Goal: Task Accomplishment & Management: Use online tool/utility

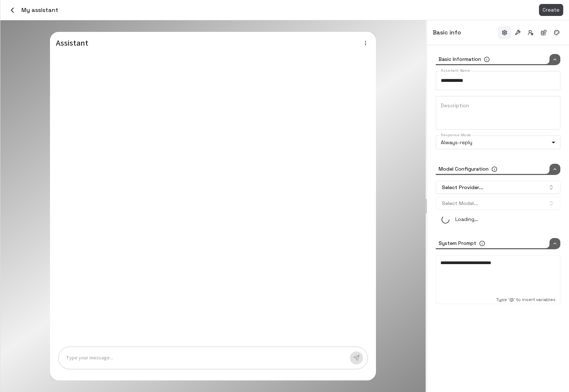
click at [13, 10] on icon "button" at bounding box center [12, 10] width 9 height 9
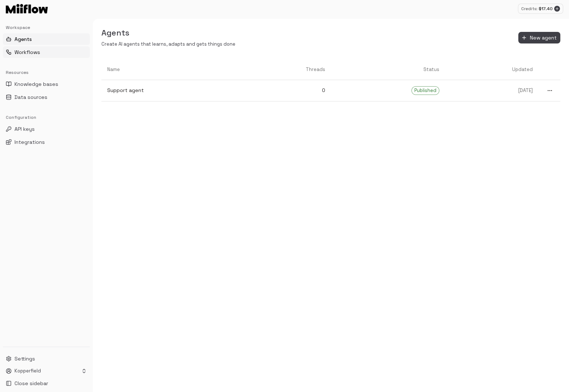
click at [50, 52] on button "Workflows" at bounding box center [46, 52] width 87 height 12
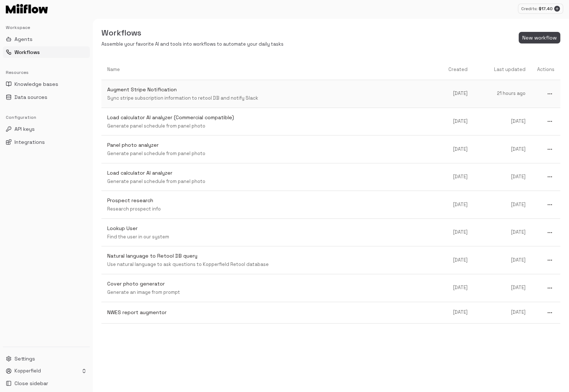
click at [185, 96] on p "Sync stripe subscription information to retool DB and notify Slack" at bounding box center [269, 98] width 324 height 7
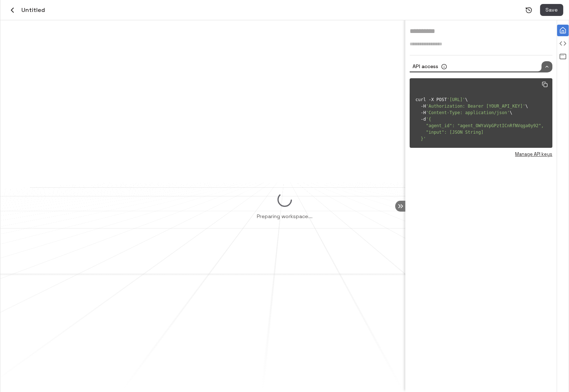
type input "**********"
type textarea "**********"
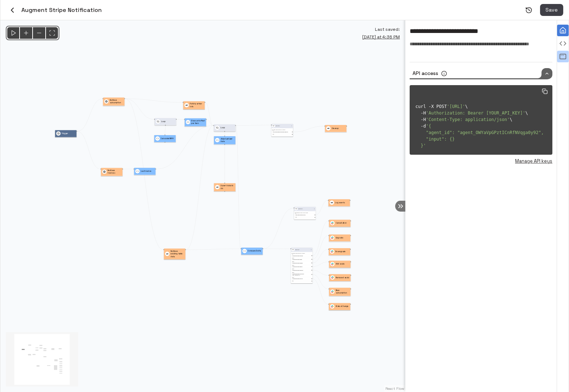
click at [562, 55] on icon "View all agent runs" at bounding box center [562, 56] width 7 height 7
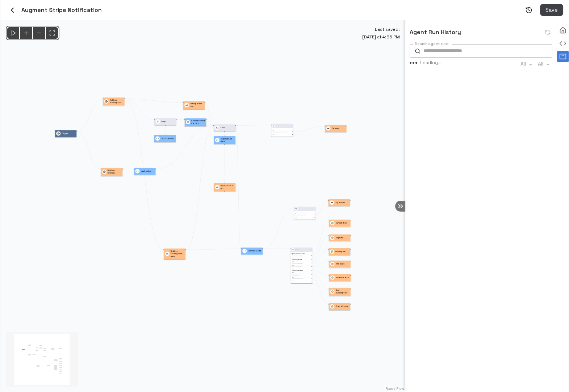
click at [463, 47] on input "Search agent runs" at bounding box center [488, 50] width 129 height 13
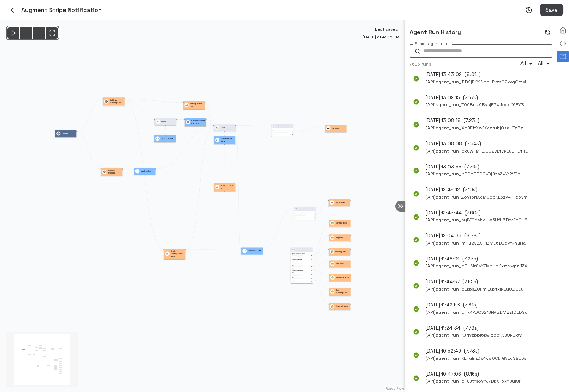
paste input "**********"
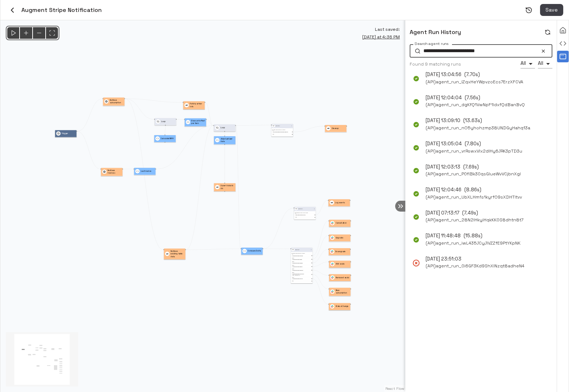
type input "**********"
click at [480, 96] on p "( 7.56s )" at bounding box center [473, 98] width 16 height 7
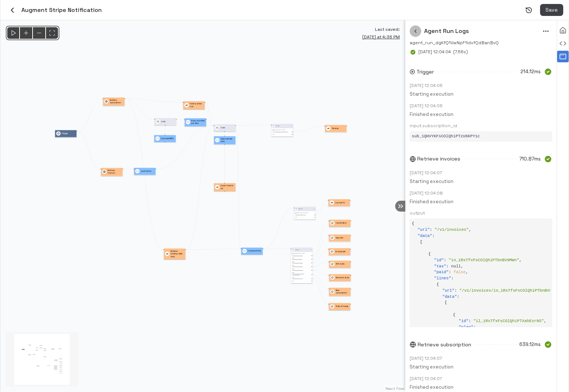
click at [420, 33] on button "button" at bounding box center [416, 31] width 12 height 12
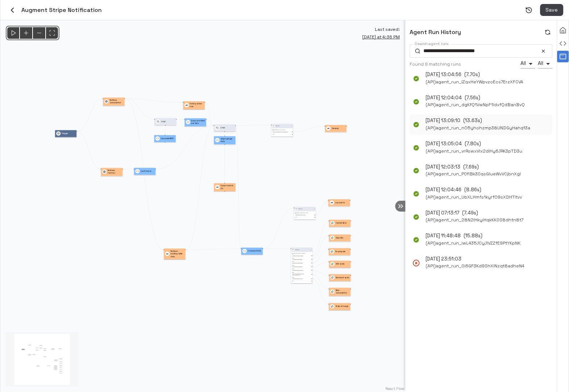
click at [494, 122] on div "[DATE] 13:09:10 ( 13.63s )" at bounding box center [478, 120] width 105 height 7
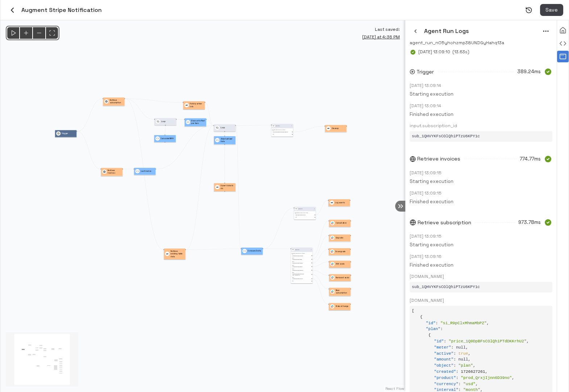
click at [417, 31] on icon "button" at bounding box center [416, 31] width 6 height 6
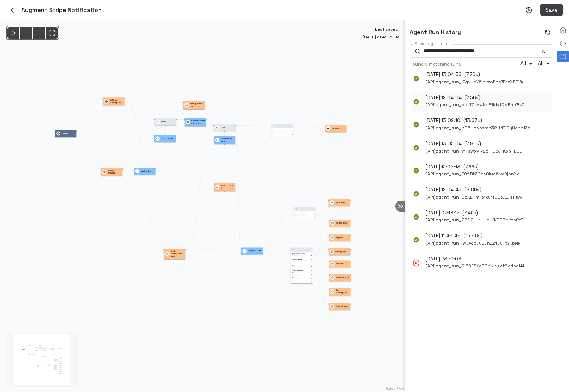
click at [472, 101] on span "( API ) agent_run_dgKfQ1VwNpF1IdxfQdBanBvQ" at bounding box center [475, 105] width 99 height 8
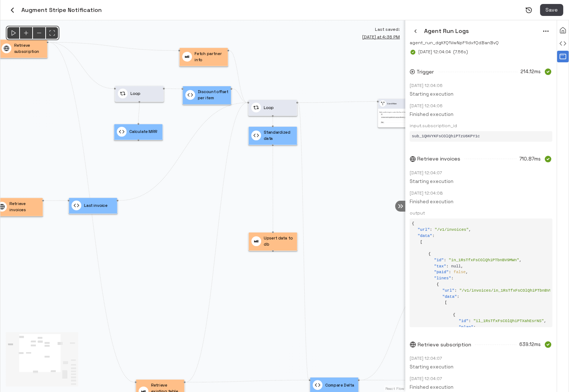
click at [416, 32] on icon "button" at bounding box center [416, 31] width 6 height 6
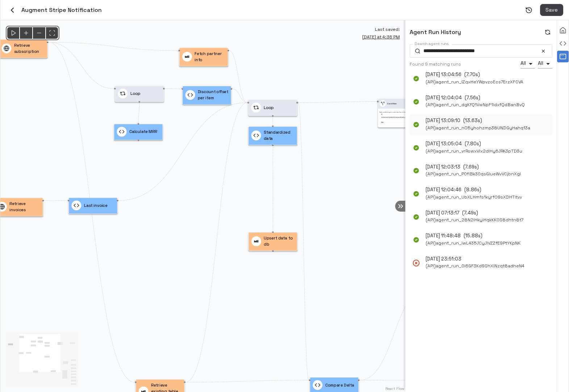
click at [491, 124] on span "( API ) agent_run_nO5yhohzmp38UNDGyHahq13a" at bounding box center [478, 128] width 105 height 8
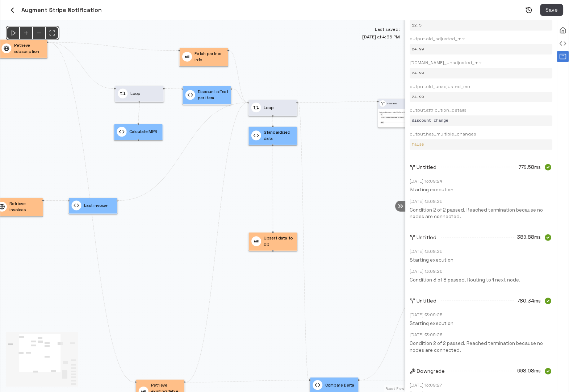
scroll to position [3329, 0]
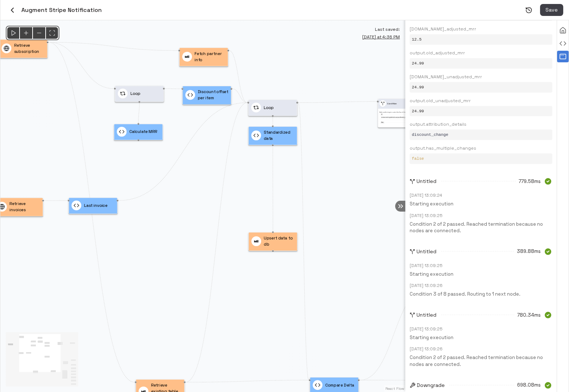
drag, startPoint x: 483, startPoint y: 237, endPoint x: 483, endPoint y: 190, distance: 47.5
click at [487, 233] on p "Condition 2 of 2 passed. Reached termination because no nodes are connected." at bounding box center [481, 227] width 143 height 13
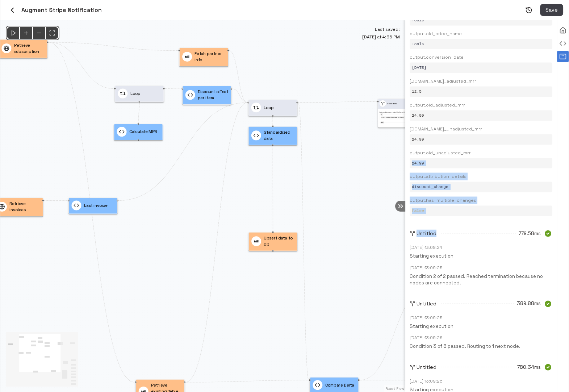
drag, startPoint x: 481, startPoint y: 216, endPoint x: 481, endPoint y: 141, distance: 74.3
click at [493, 208] on pre "false" at bounding box center [481, 211] width 138 height 6
drag, startPoint x: 487, startPoint y: 221, endPoint x: 487, endPoint y: 126, distance: 95.3
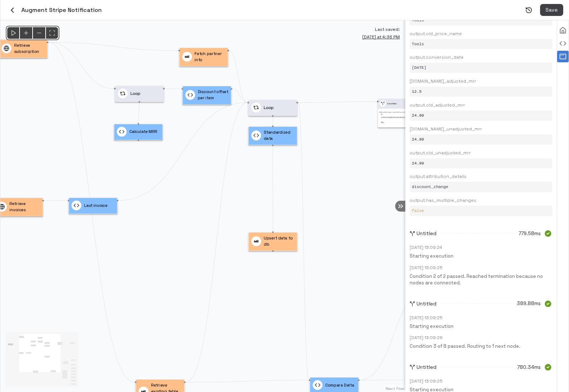
click at [500, 197] on span "output.has_multiple_changes" at bounding box center [481, 201] width 143 height 8
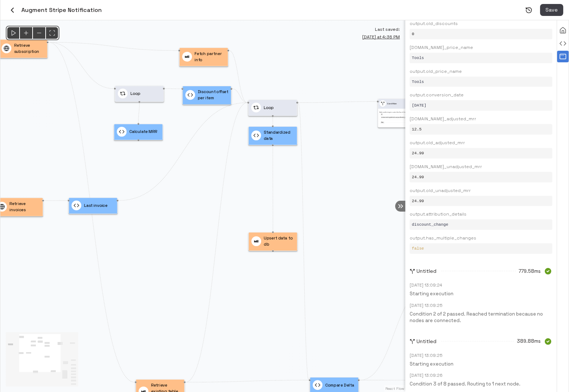
scroll to position [3238, 0]
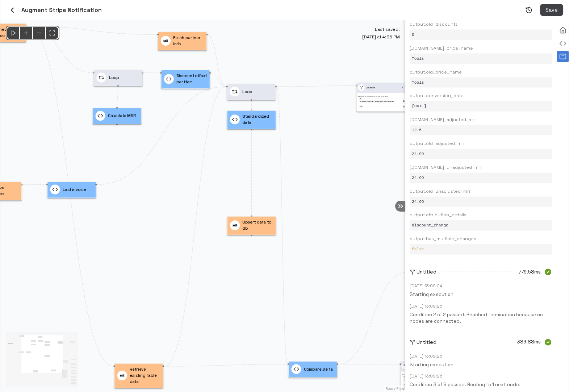
drag, startPoint x: 371, startPoint y: 290, endPoint x: 333, endPoint y: 233, distance: 68.6
click at [333, 233] on div "@keyframes flowAnimation { from { stroke-dashoffset: 36; } to { stroke-dashoffs…" at bounding box center [202, 206] width 405 height 372
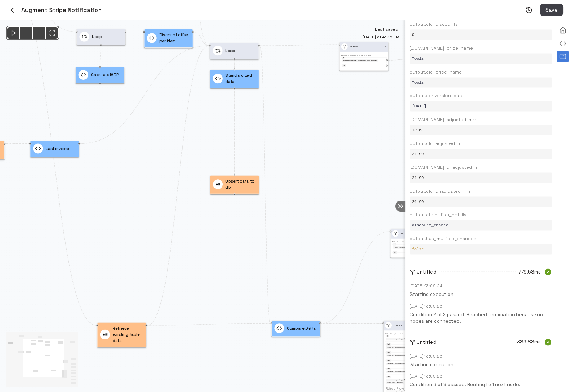
drag, startPoint x: 338, startPoint y: 263, endPoint x: 304, endPoint y: 189, distance: 81.9
click at [304, 189] on div "@keyframes flowAnimation { from { stroke-dashoffset: 36; } to { stroke-dashoffs…" at bounding box center [202, 206] width 405 height 372
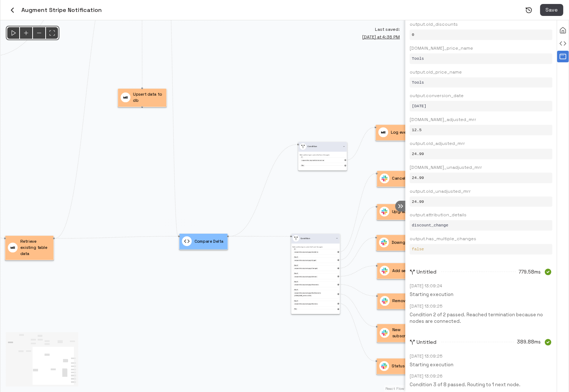
drag, startPoint x: 380, startPoint y: 232, endPoint x: 310, endPoint y: 209, distance: 74.0
click at [310, 209] on div "@keyframes flowAnimation { from { stroke-dashoffset: 36; } to { stroke-dashoffs…" at bounding box center [202, 206] width 405 height 372
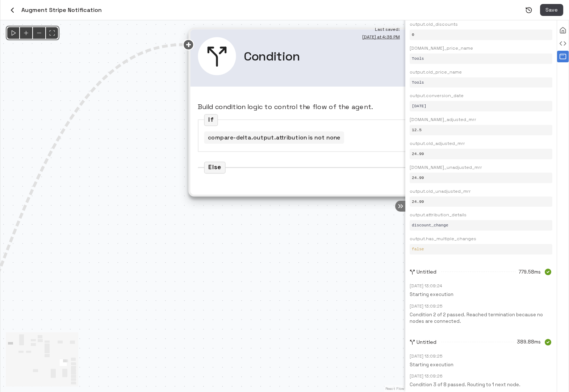
drag, startPoint x: 295, startPoint y: 250, endPoint x: 270, endPoint y: 316, distance: 70.6
click at [270, 316] on div "@keyframes flowAnimation { from { stroke-dashoffset: 36; } to { stroke-dashoffs…" at bounding box center [202, 206] width 405 height 372
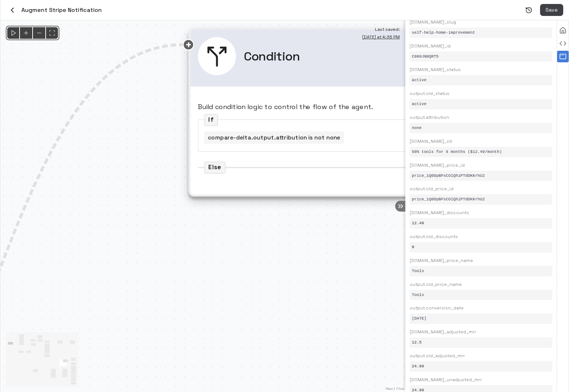
scroll to position [2997, 0]
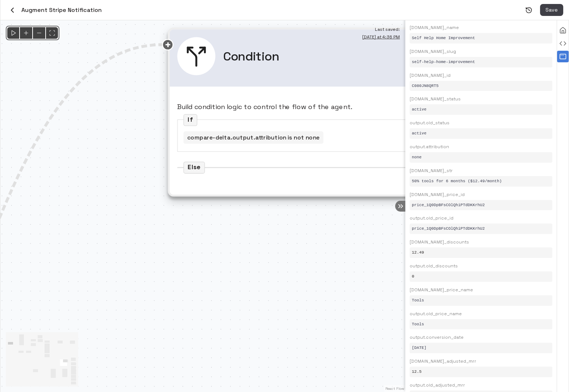
drag, startPoint x: 328, startPoint y: 309, endPoint x: 267, endPoint y: 309, distance: 60.5
click at [267, 309] on div "@keyframes flowAnimation { from { stroke-dashoffset: 36; } to { stroke-dashoffs…" at bounding box center [202, 206] width 405 height 372
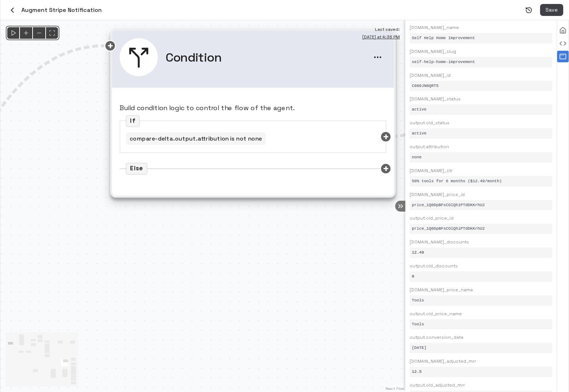
drag, startPoint x: 207, startPoint y: 291, endPoint x: 161, endPoint y: 295, distance: 46.6
click at [161, 295] on div "@keyframes flowAnimation { from { stroke-dashoffset: 36; } to { stroke-dashoffs…" at bounding box center [202, 206] width 405 height 372
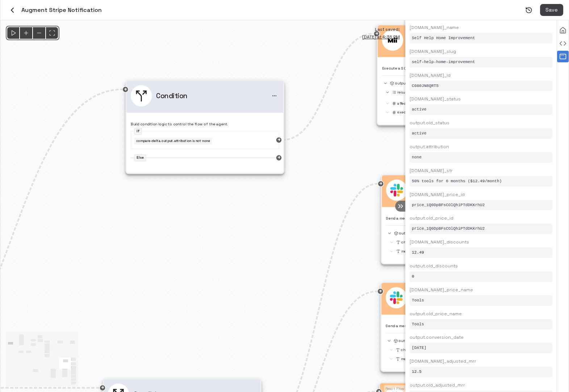
drag, startPoint x: 174, startPoint y: 316, endPoint x: 181, endPoint y: 216, distance: 100.3
click at [181, 216] on div "@keyframes flowAnimation { from { stroke-dashoffset: 36; } to { stroke-dashoffs…" at bounding box center [202, 206] width 405 height 372
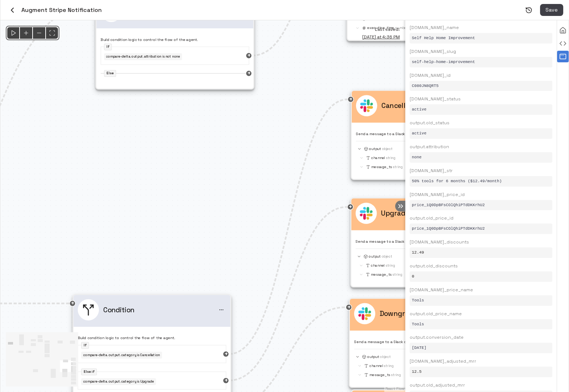
drag, startPoint x: 204, startPoint y: 260, endPoint x: 173, endPoint y: 203, distance: 65.0
click at [173, 203] on div "@keyframes flowAnimation { from { stroke-dashoffset: 36; } to { stroke-dashoffs…" at bounding box center [202, 206] width 405 height 372
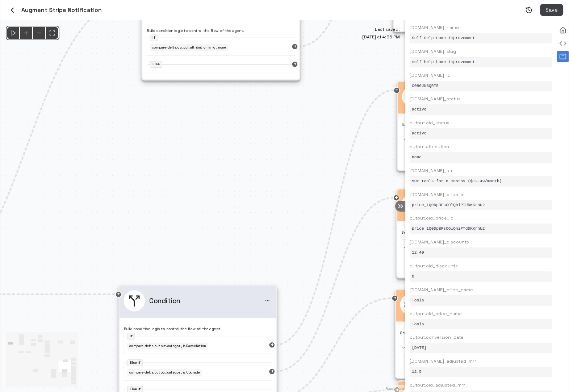
drag, startPoint x: 206, startPoint y: 165, endPoint x: 337, endPoint y: 151, distance: 131.5
click at [332, 152] on div "@keyframes flowAnimation { from { stroke-dashoffset: 36; } to { stroke-dashoffs…" at bounding box center [202, 206] width 405 height 372
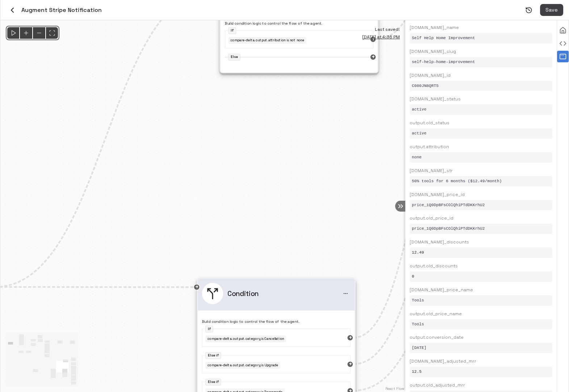
drag, startPoint x: 227, startPoint y: 183, endPoint x: 380, endPoint y: 136, distance: 160.8
click at [380, 136] on div "@keyframes flowAnimation { from { stroke-dashoffset: 36; } to { stroke-dashoffs…" at bounding box center [202, 206] width 405 height 372
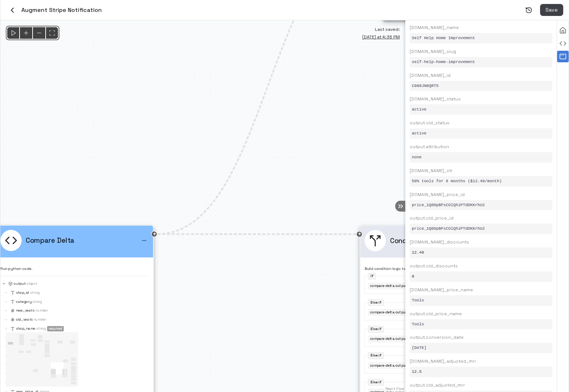
drag, startPoint x: 140, startPoint y: 142, endPoint x: 276, endPoint y: 116, distance: 137.9
click at [276, 116] on div "@keyframes flowAnimation { from { stroke-dashoffset: 36; } to { stroke-dashoffs…" at bounding box center [202, 206] width 405 height 372
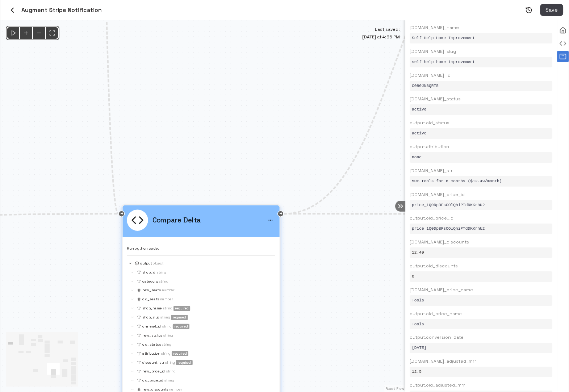
click at [201, 289] on div "new_seats Number" at bounding box center [202, 290] width 146 height 7
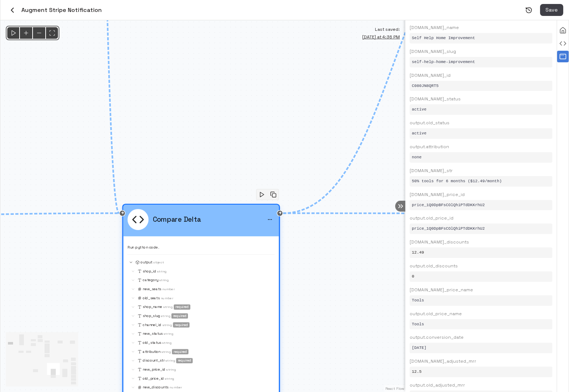
click at [201, 289] on div "new_seats Number" at bounding box center [202, 289] width 145 height 7
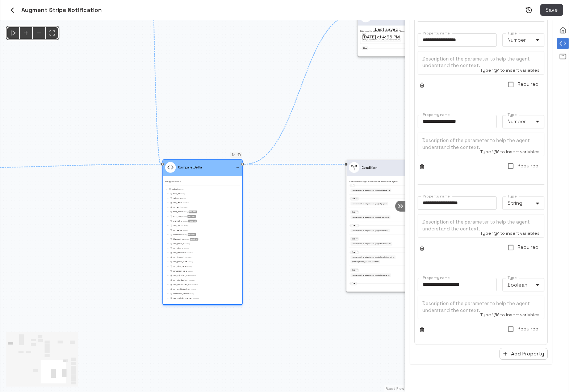
scroll to position [1919, 0]
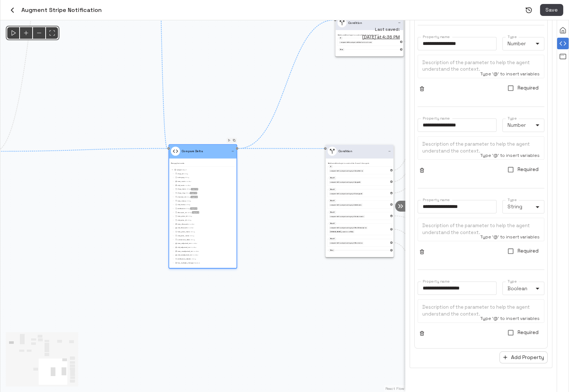
click at [216, 223] on div "new_discounts Number" at bounding box center [203, 223] width 63 height 3
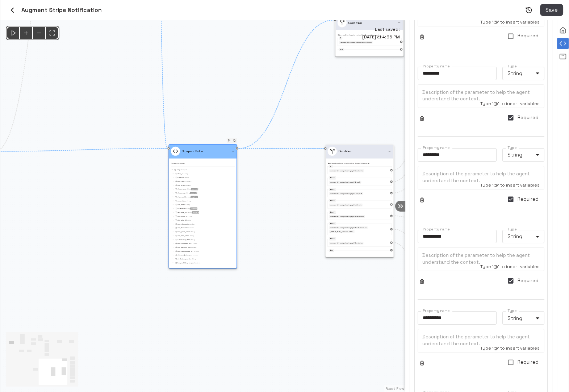
scroll to position [0, 0]
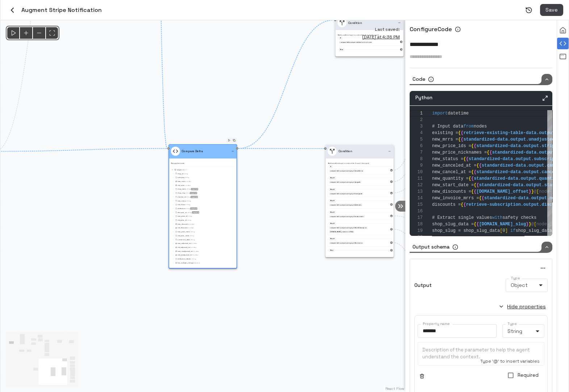
click at [540, 96] on div "Python" at bounding box center [481, 98] width 143 height 15
click at [546, 99] on icon "Maximize" at bounding box center [545, 98] width 7 height 7
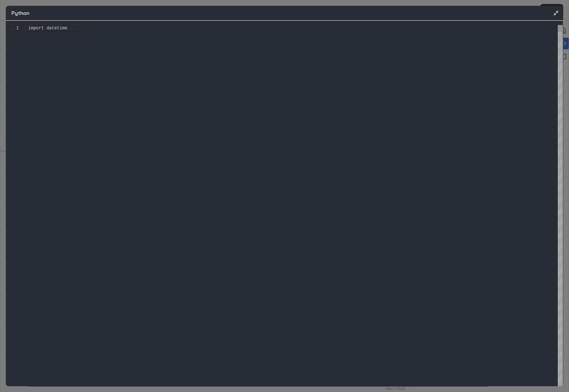
scroll to position [45, 0]
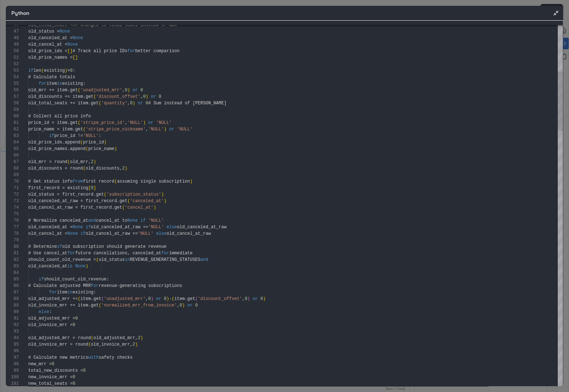
type textarea "**********"
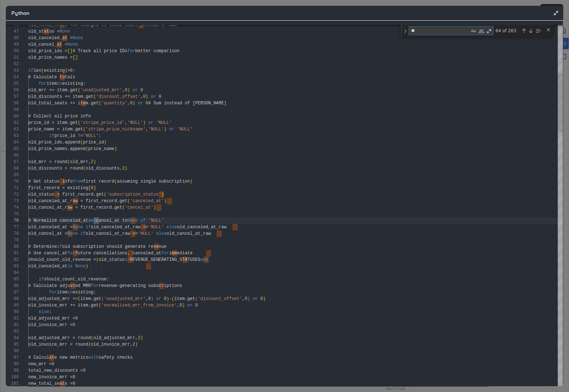
scroll to position [26, 71]
type textarea "**"
type textarea "**********"
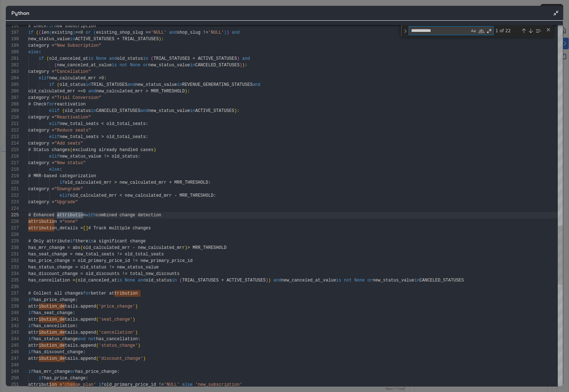
scroll to position [65, 58]
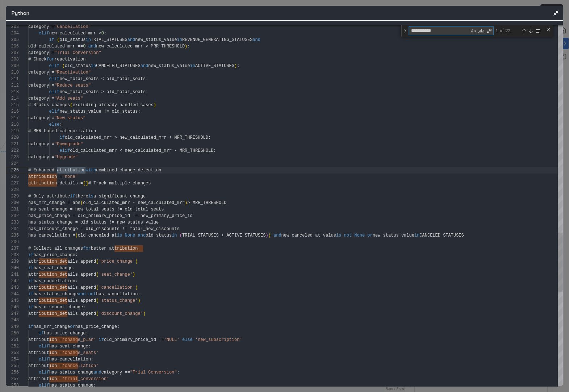
type textarea "**********"
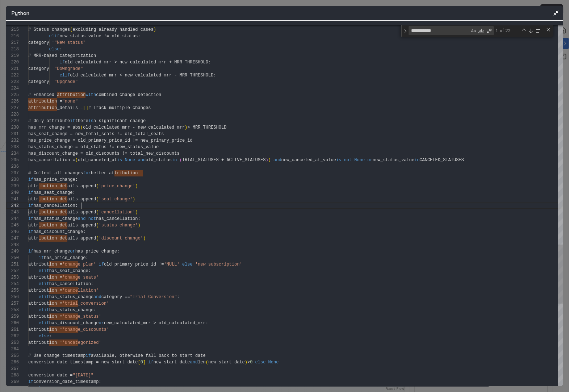
click at [553, 11] on icon "Minimize" at bounding box center [555, 12] width 5 height 5
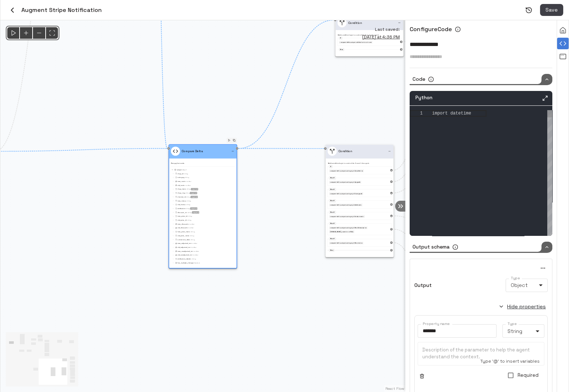
scroll to position [45, 0]
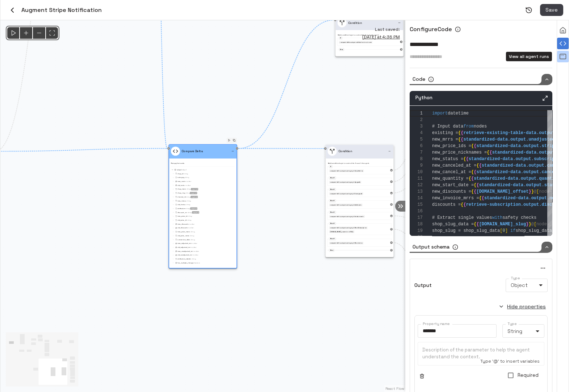
click at [564, 55] on icon "View all agent runs" at bounding box center [562, 56] width 7 height 7
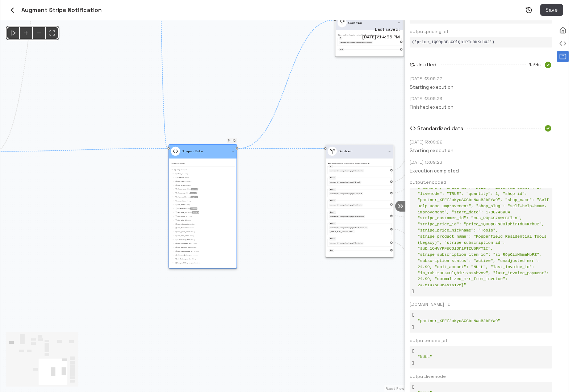
scroll to position [0, 0]
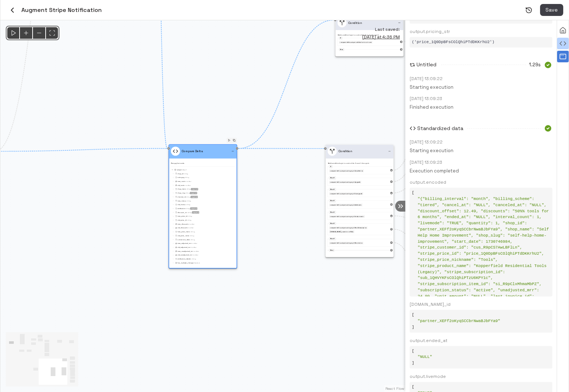
click at [565, 45] on icon "Configure a node" at bounding box center [562, 43] width 7 height 7
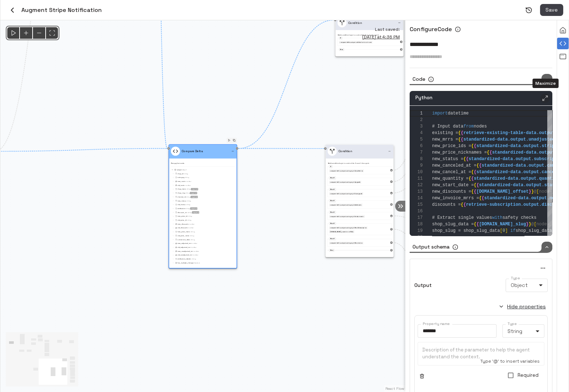
click at [546, 96] on icon "Maximize" at bounding box center [545, 98] width 7 height 7
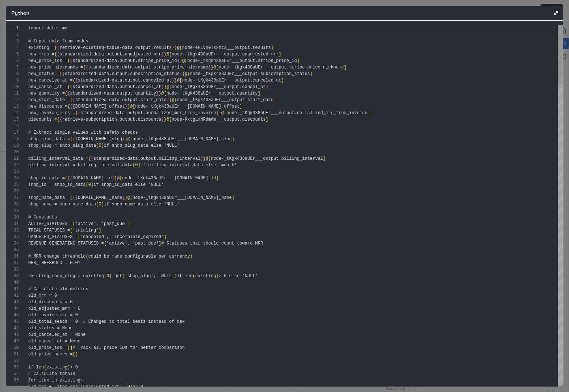
scroll to position [45, 0]
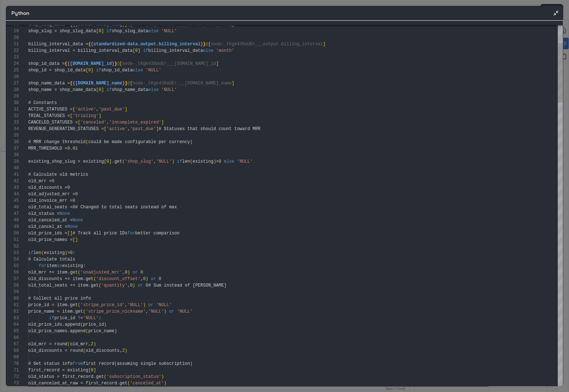
type textarea "**********"
type textarea "*"
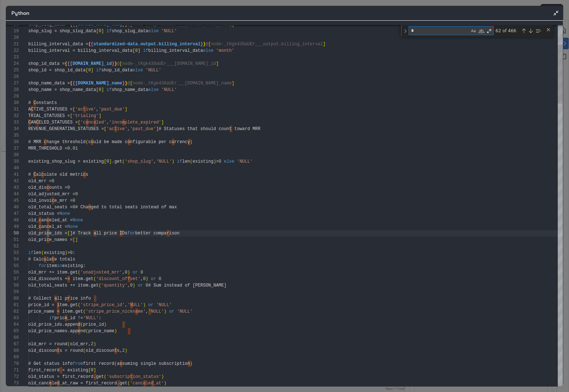
type textarea "**********"
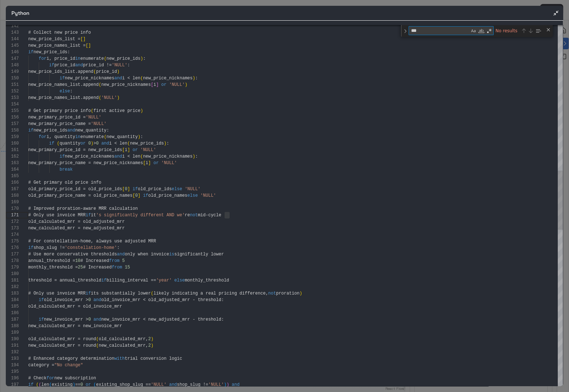
type textarea "**"
type textarea "**********"
type textarea "*"
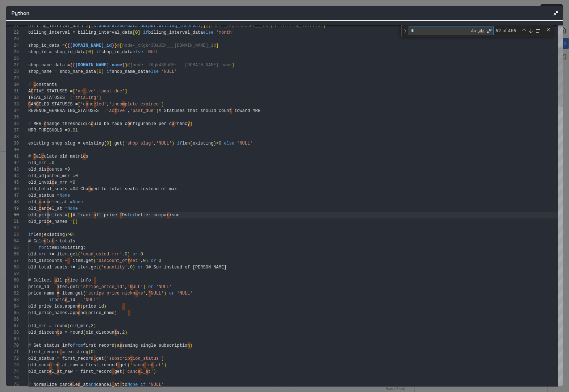
type textarea "**********"
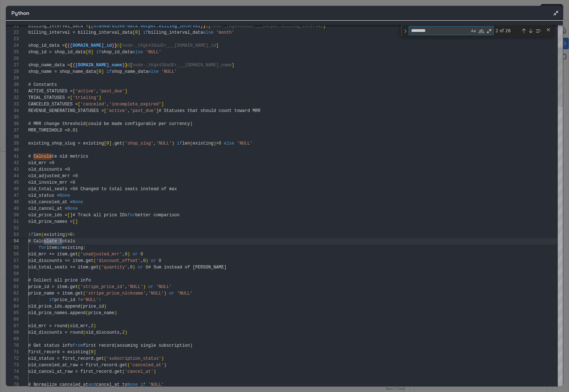
type textarea "*********"
type textarea "**********"
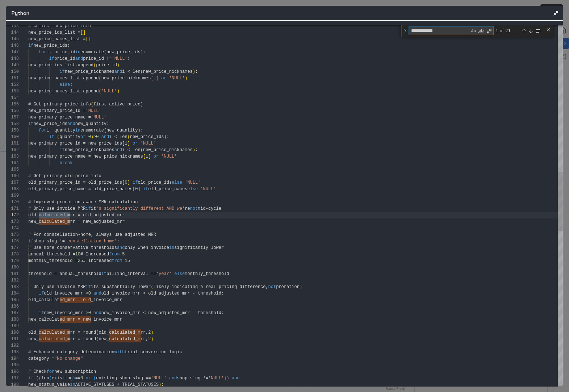
scroll to position [65, 42]
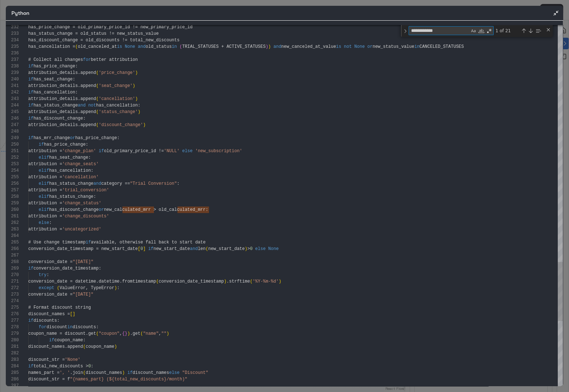
type textarea "**********"
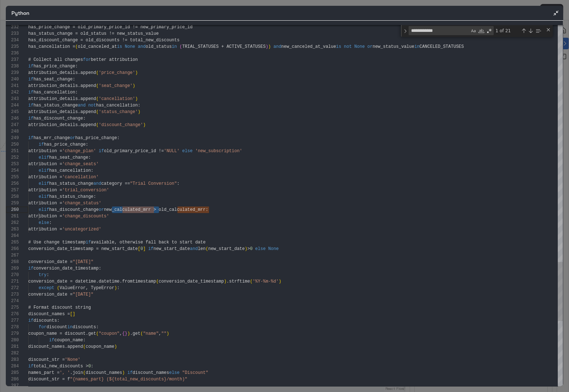
type textarea "**********"
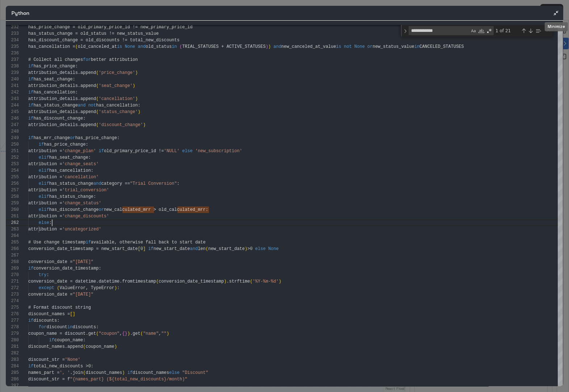
click at [556, 14] on icon "Minimize" at bounding box center [555, 12] width 5 height 5
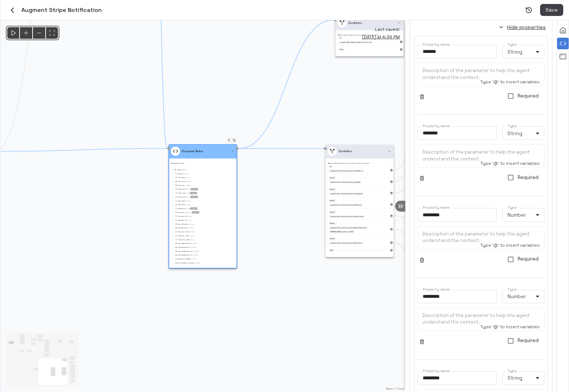
scroll to position [283, 0]
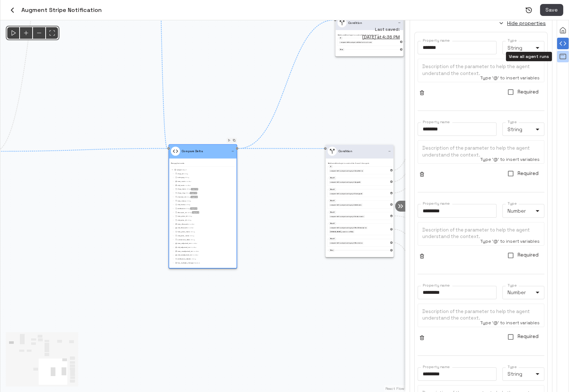
click at [562, 58] on icon "View all agent runs" at bounding box center [562, 56] width 7 height 7
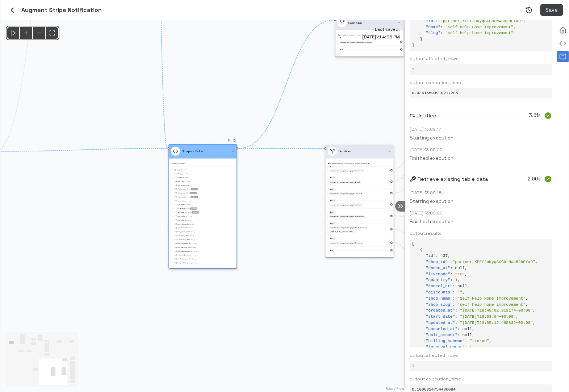
scroll to position [617, 0]
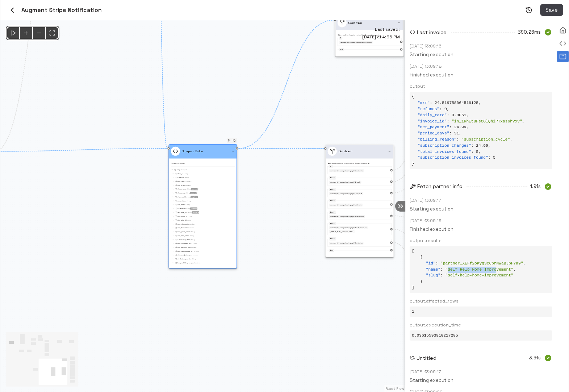
drag, startPoint x: 448, startPoint y: 270, endPoint x: 497, endPoint y: 269, distance: 48.9
click at [497, 269] on span "" Self Help Home Improvement "" at bounding box center [479, 269] width 68 height 4
copy span "Self Help Home Impro"
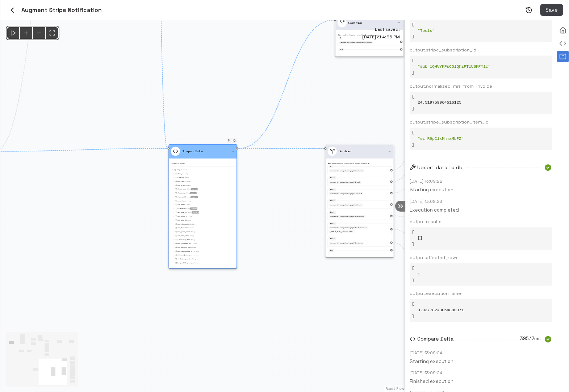
scroll to position [2451, 0]
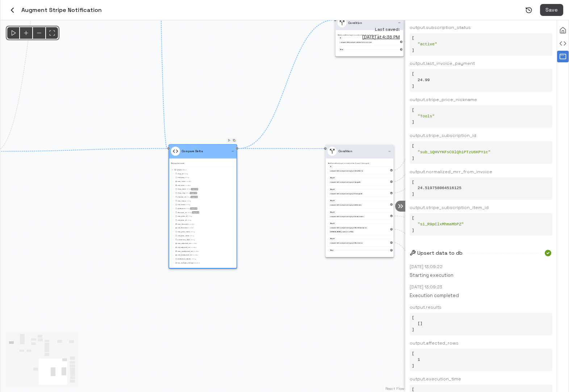
click at [455, 150] on span "" sub_1QHVYKFsCOlQhiPTzU6KPY1c "" at bounding box center [454, 152] width 73 height 4
copy span "sub_1QHVYKFsCOlQhiPTzU6KPY1c"
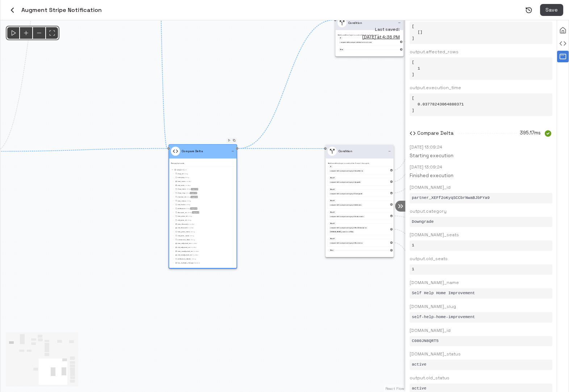
scroll to position [2802, 0]
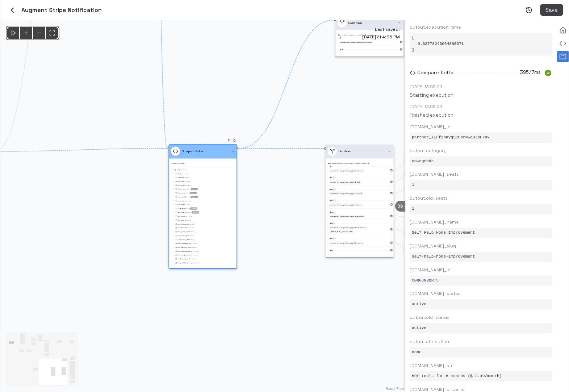
click at [460, 137] on span "partner_XEFf2oKyqSCCbrNwaBJbFYa9" at bounding box center [451, 137] width 78 height 4
copy span "partner_XEFf2oKyqSCCbrNwaBJbFYa9"
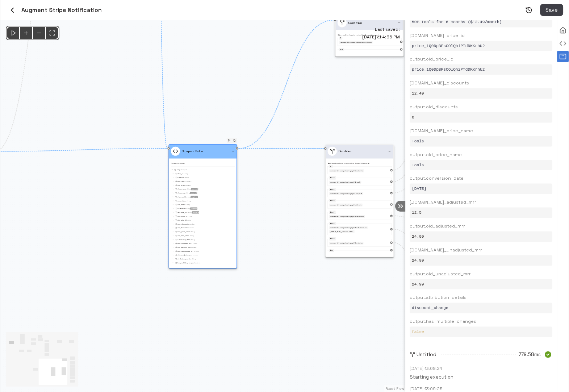
scroll to position [3212, 0]
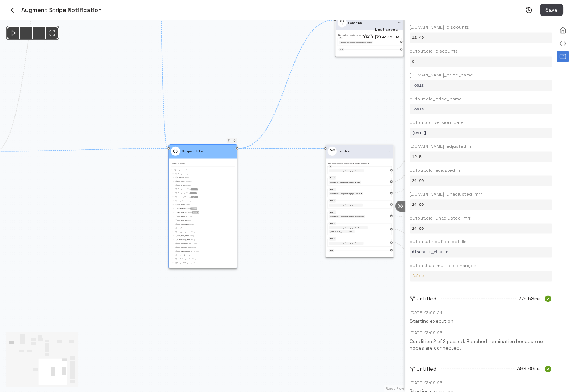
click at [429, 184] on div "24.99" at bounding box center [481, 181] width 143 height 11
drag, startPoint x: 429, startPoint y: 181, endPoint x: 410, endPoint y: 181, distance: 18.8
click at [410, 181] on div "24.99" at bounding box center [481, 181] width 143 height 11
copy span "24.99"
drag, startPoint x: 425, startPoint y: 158, endPoint x: 409, endPoint y: 157, distance: 15.9
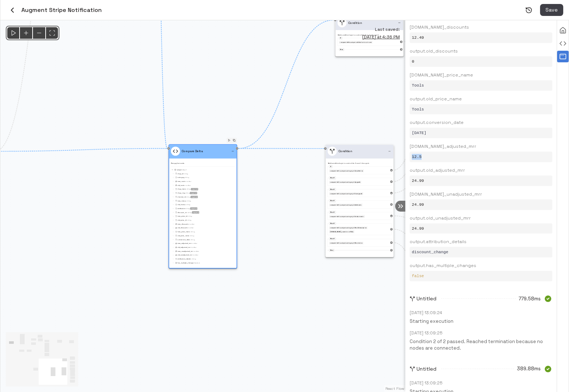
click at [410, 157] on div "12.5" at bounding box center [481, 157] width 143 height 11
copy span "12.5"
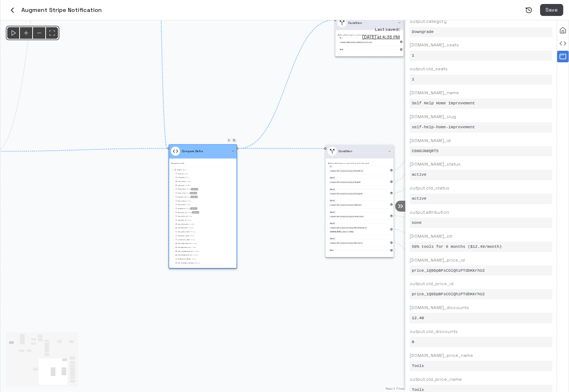
scroll to position [2928, 0]
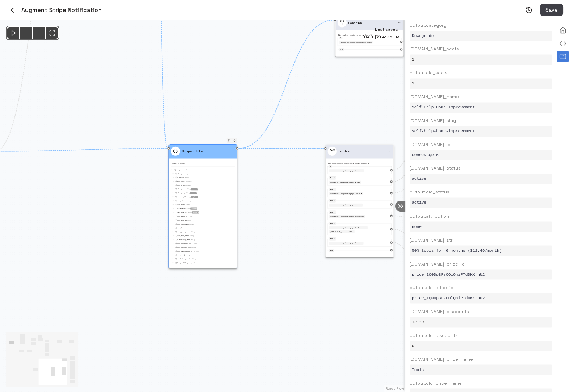
click at [462, 274] on span "price_1Q0DpBFsCOlQhiPTdDKKrhU2" at bounding box center [448, 274] width 73 height 4
copy span "price_1Q0DpBFsCOlQhiPTdDKKrhU2"
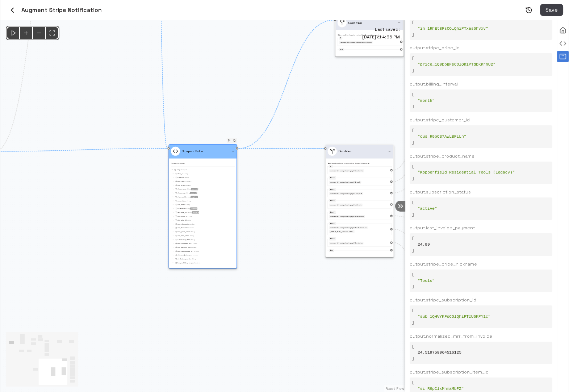
scroll to position [2286, 0]
click at [424, 278] on span "" Tools "" at bounding box center [426, 280] width 17 height 4
copy span "Tools"
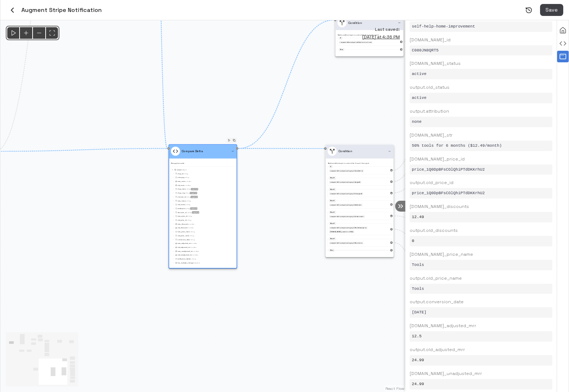
scroll to position [3035, 0]
click at [426, 215] on pre "12.49" at bounding box center [481, 214] width 138 height 6
drag, startPoint x: 427, startPoint y: 214, endPoint x: 412, endPoint y: 214, distance: 15.2
click at [412, 214] on pre "12.49" at bounding box center [481, 214] width 138 height 6
copy span "12.49"
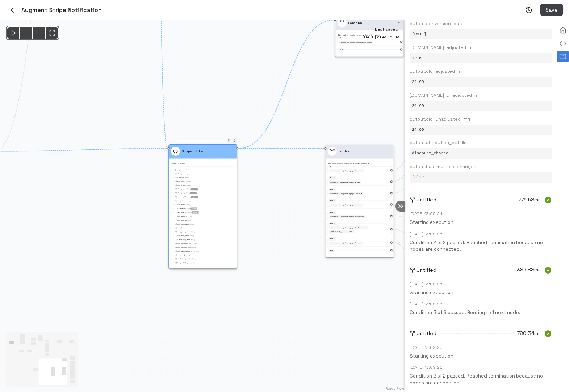
scroll to position [3219, 0]
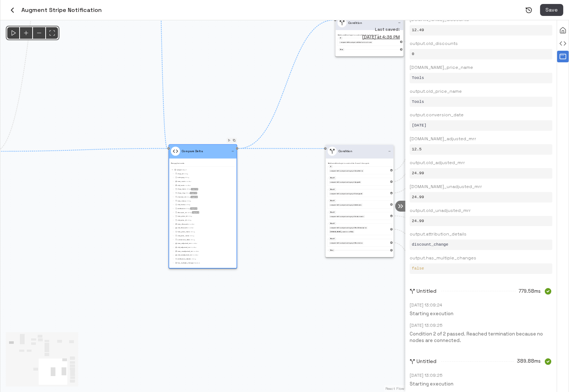
click at [430, 243] on span "discount_change" at bounding box center [430, 244] width 37 height 4
copy span "discount_change"
